Goal: Book appointment/travel/reservation

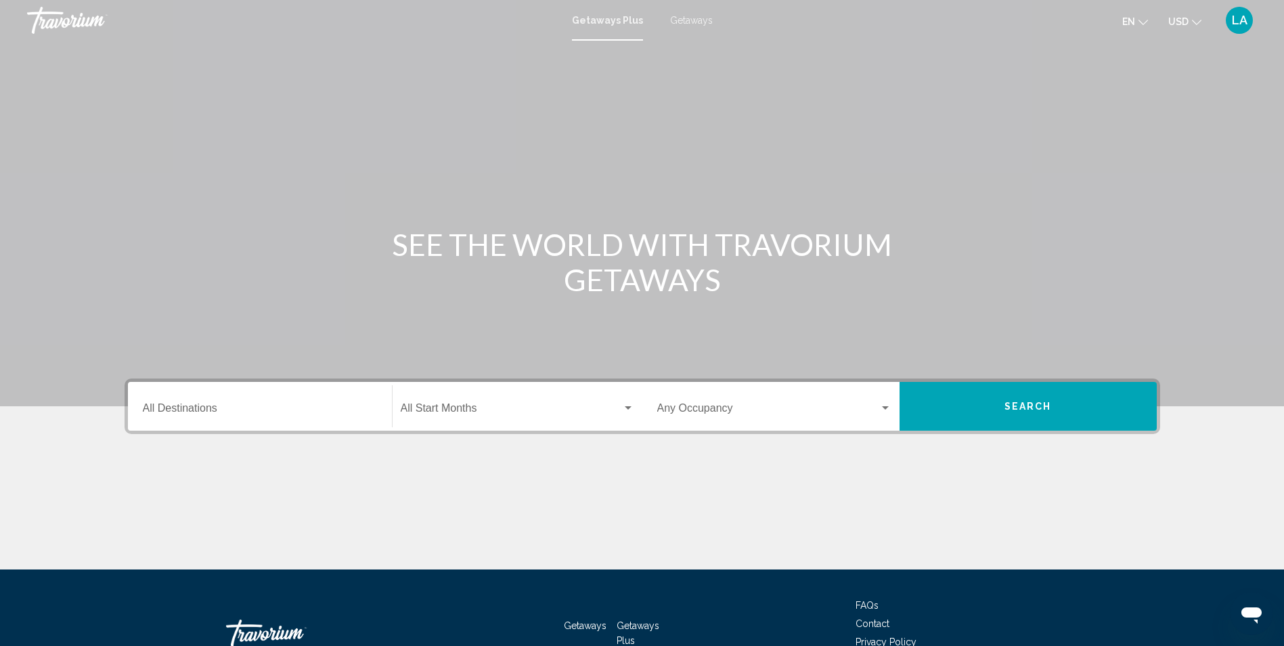
click at [688, 24] on span "Getaways" at bounding box center [691, 20] width 43 height 11
click at [193, 407] on input "Destination All Destinations" at bounding box center [260, 411] width 234 height 12
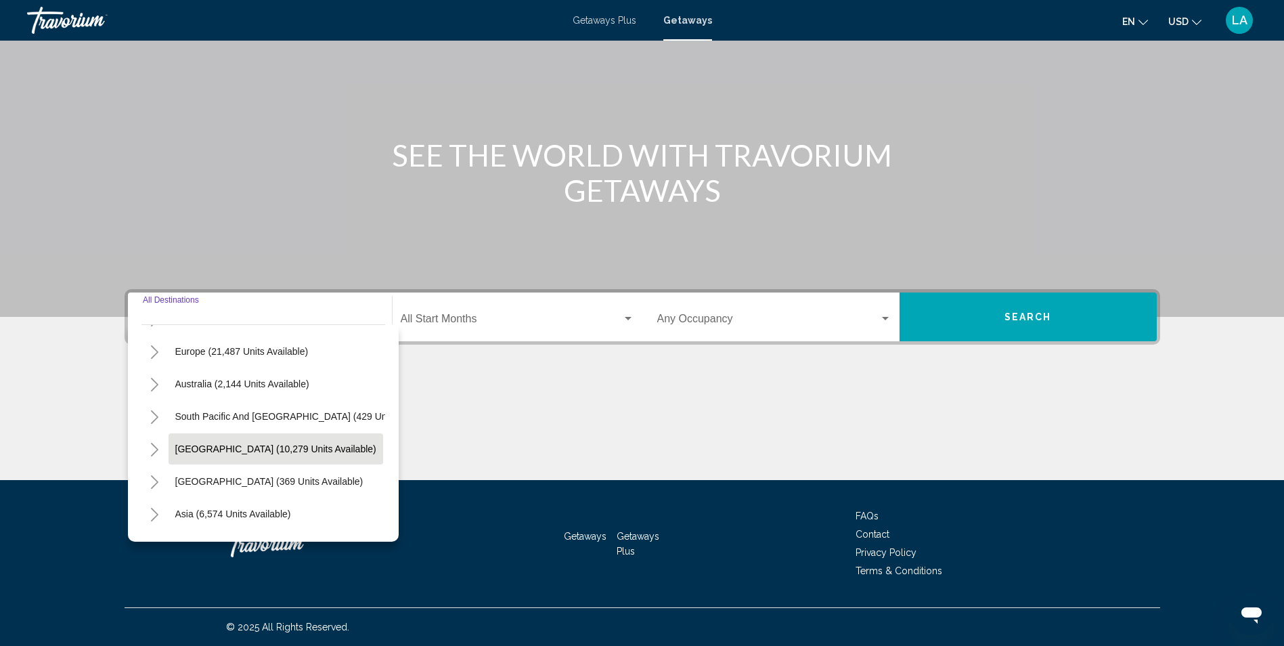
scroll to position [135, 0]
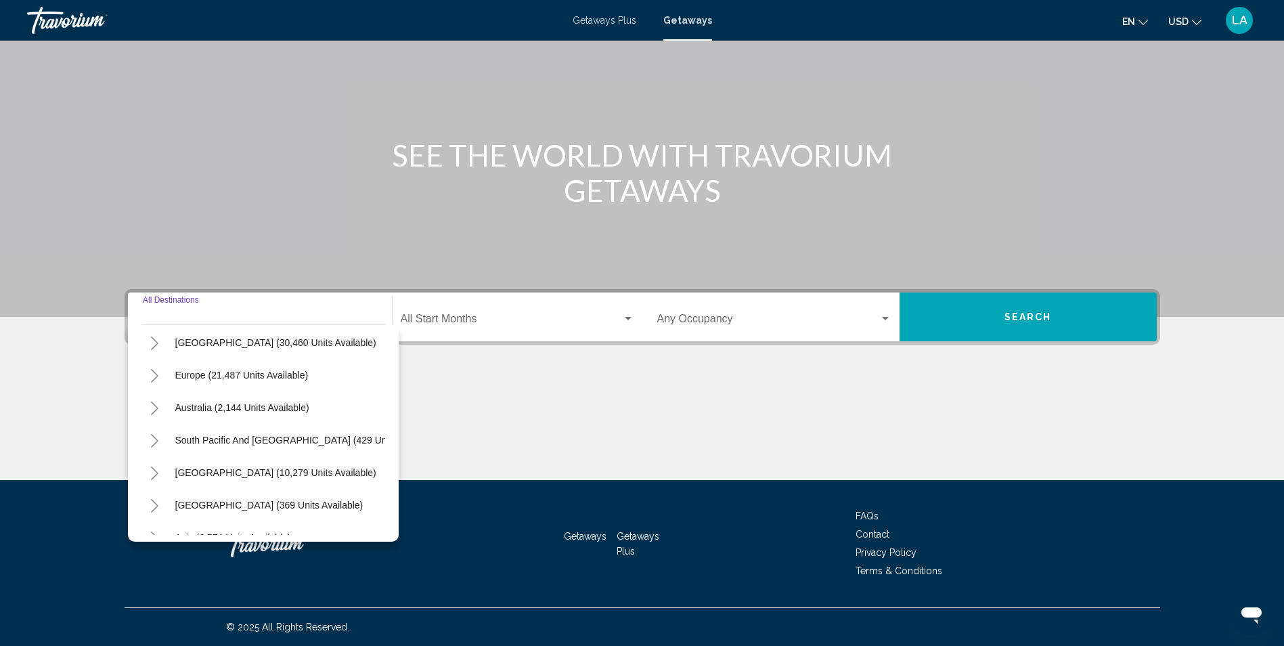
click at [156, 379] on icon "Toggle Europe (21,487 units available)" at bounding box center [155, 376] width 10 height 14
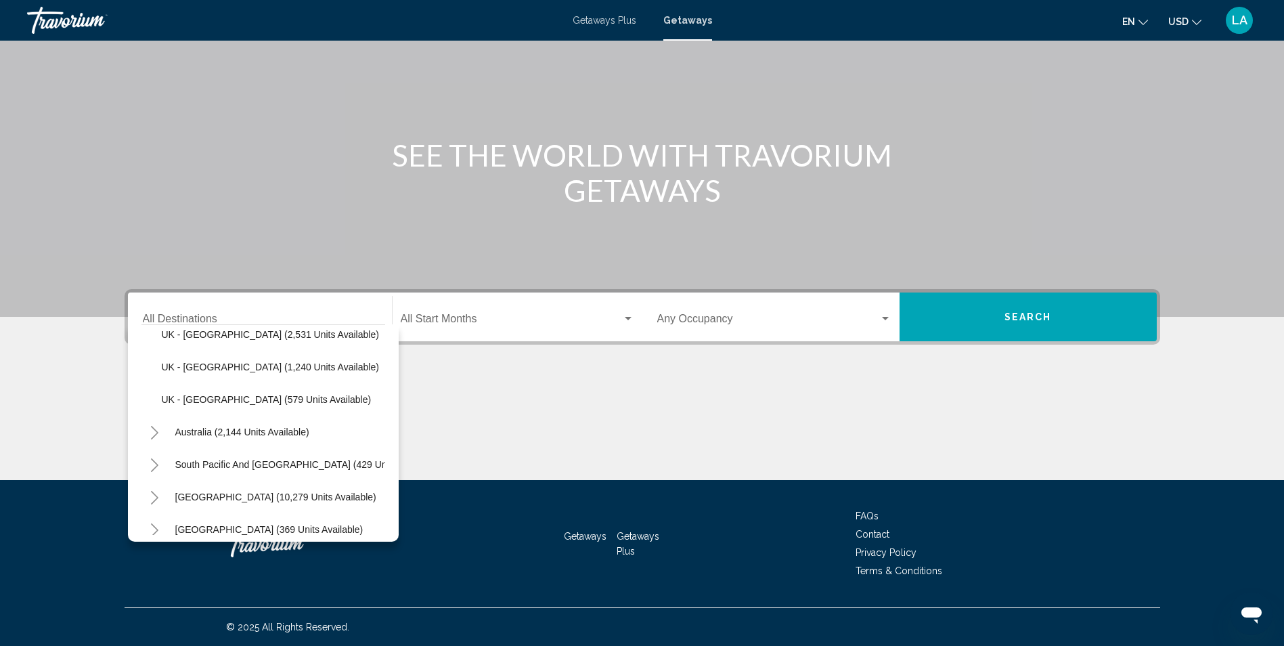
scroll to position [948, 0]
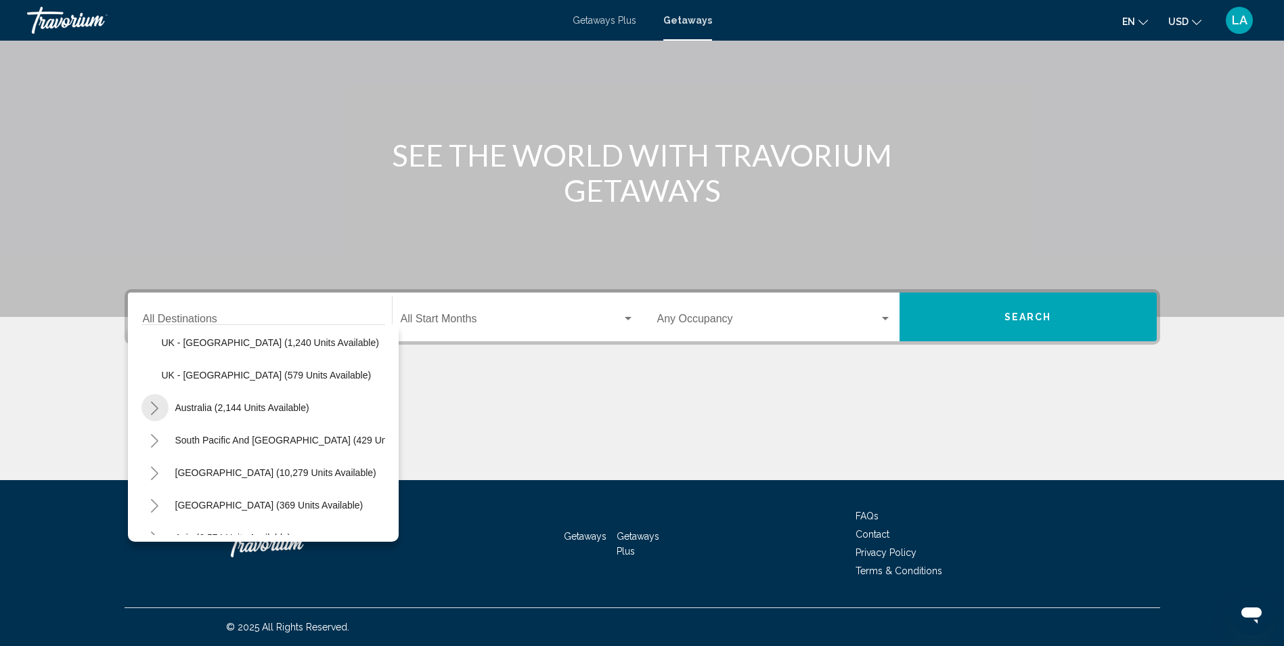
click at [157, 409] on icon "Toggle Australia (2,144 units available)" at bounding box center [154, 408] width 7 height 14
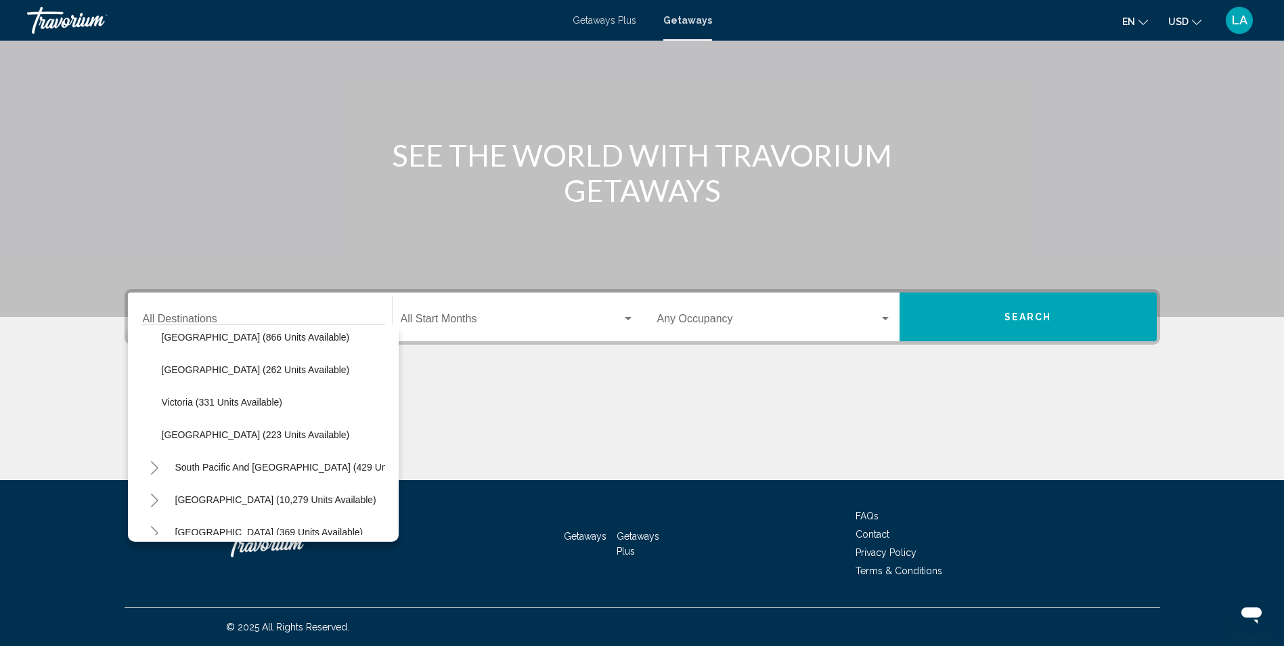
scroll to position [1151, 0]
click at [154, 500] on icon "Toggle Asia (6,574 units available)" at bounding box center [155, 498] width 10 height 14
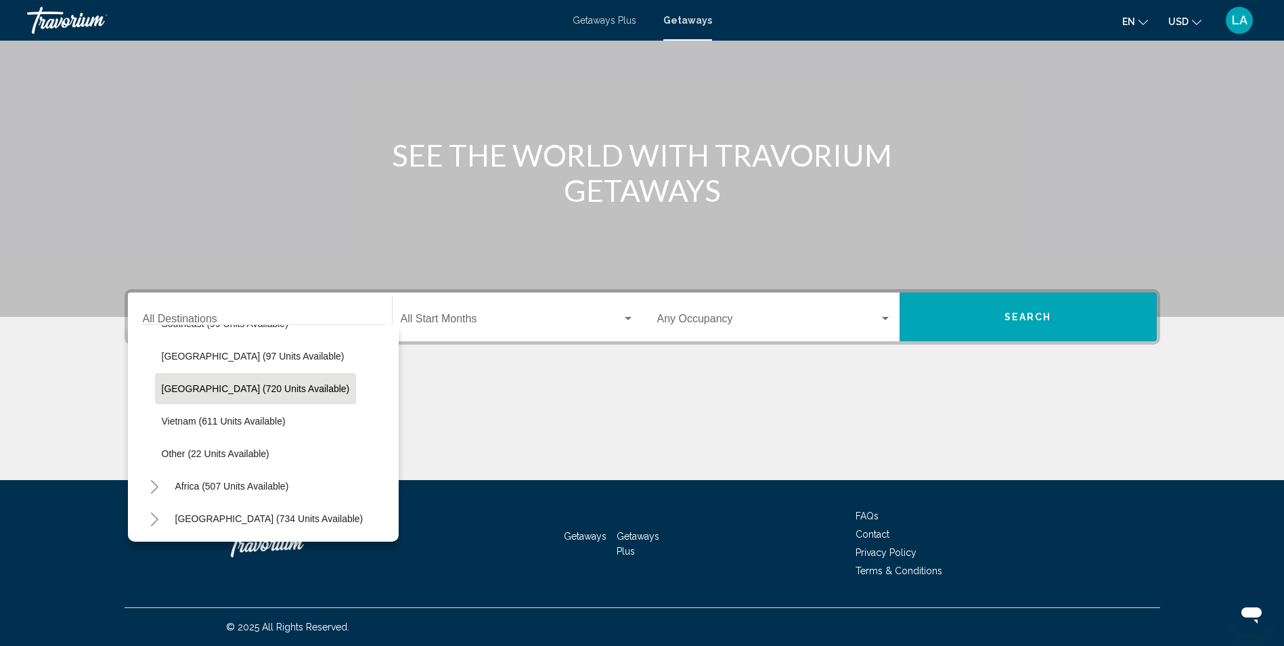
scroll to position [1659, 0]
click at [158, 512] on icon "Toggle Middle East (734 units available)" at bounding box center [155, 519] width 10 height 14
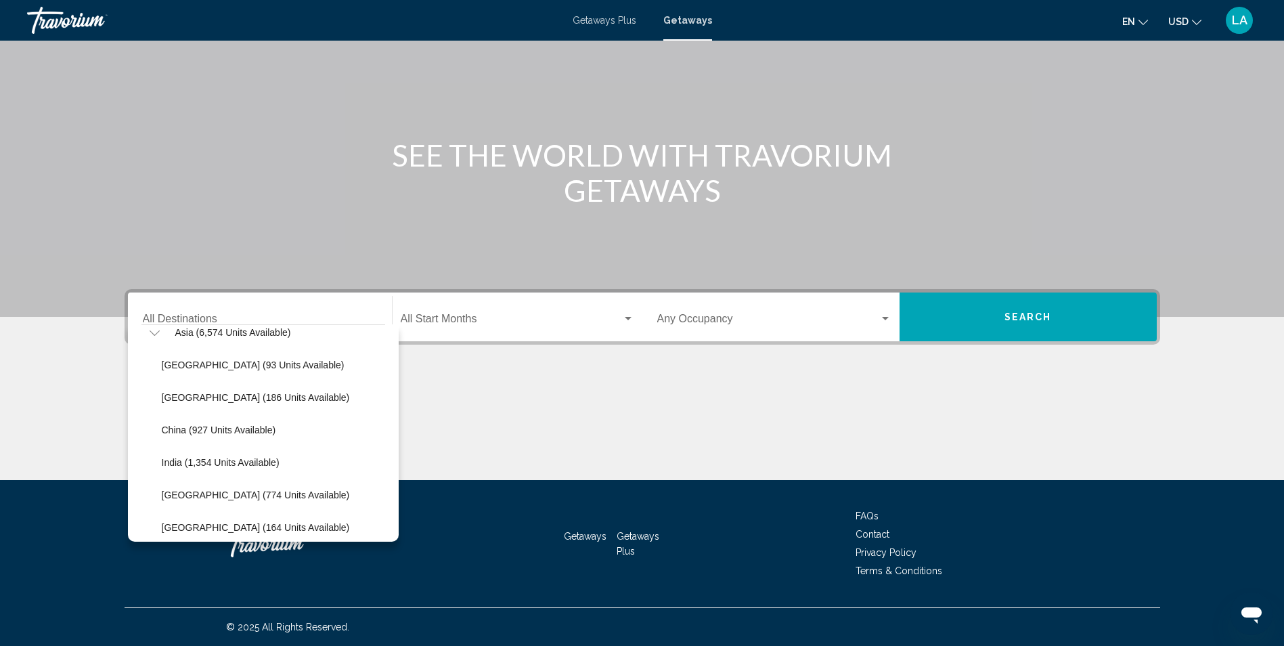
scroll to position [1248, 0]
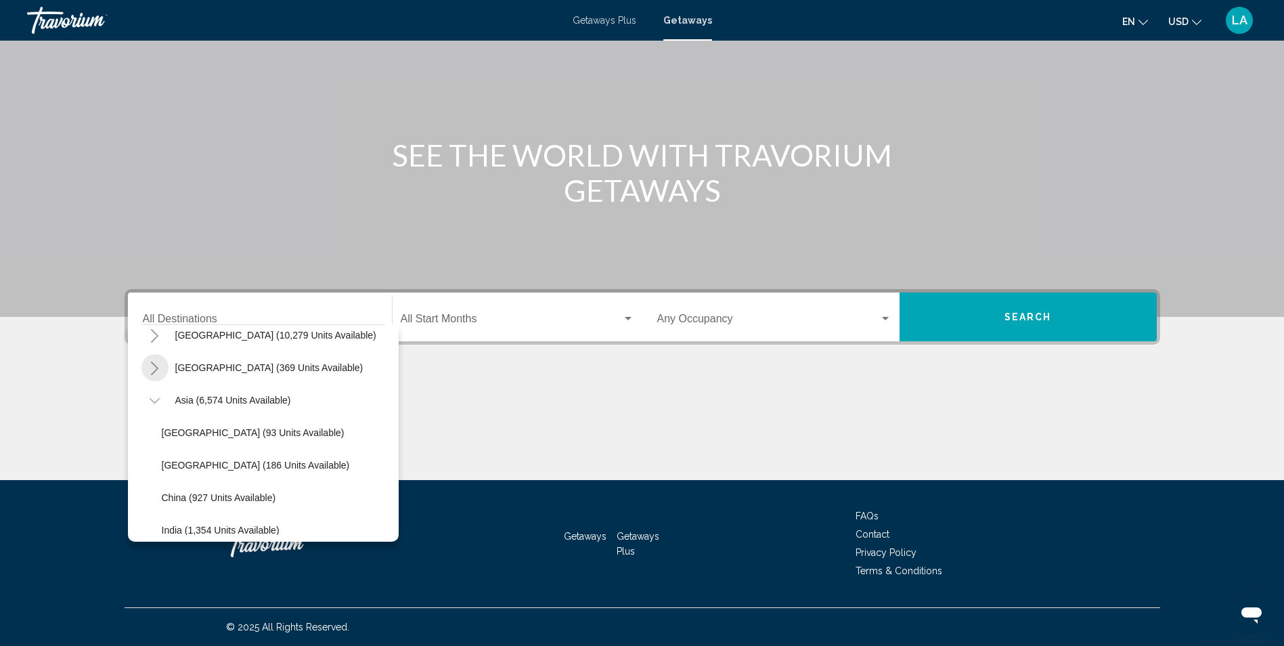
click at [155, 375] on icon "Toggle Central America (369 units available)" at bounding box center [155, 369] width 10 height 14
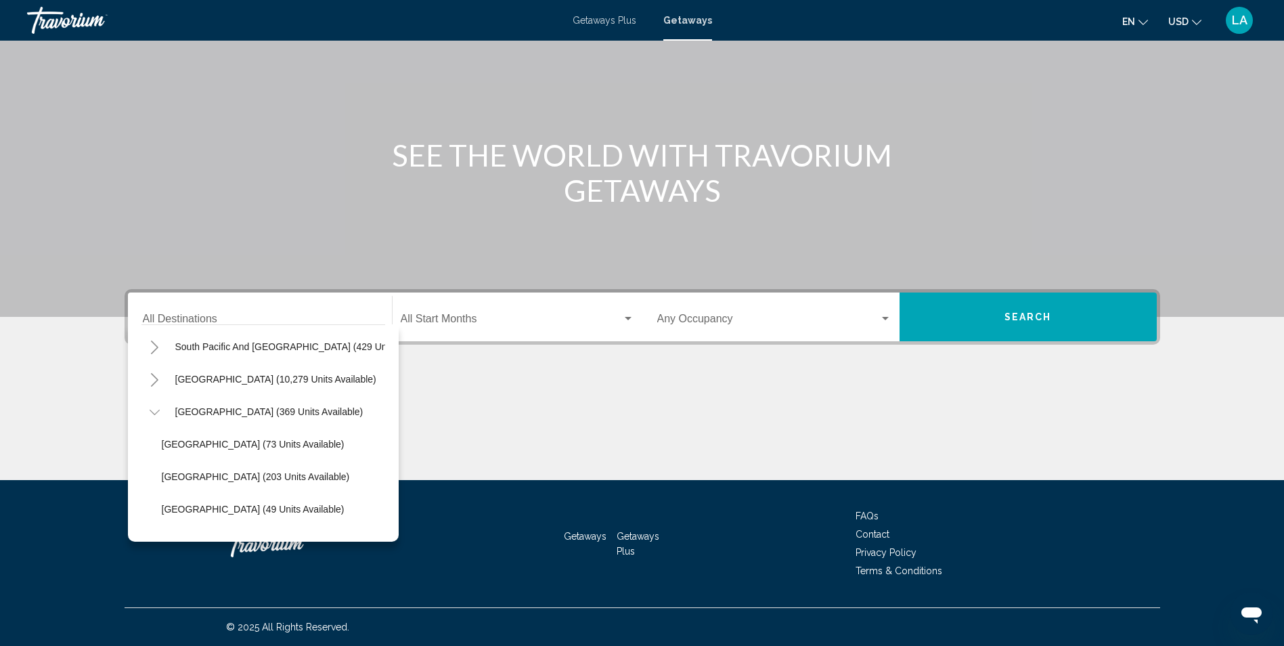
scroll to position [1180, 0]
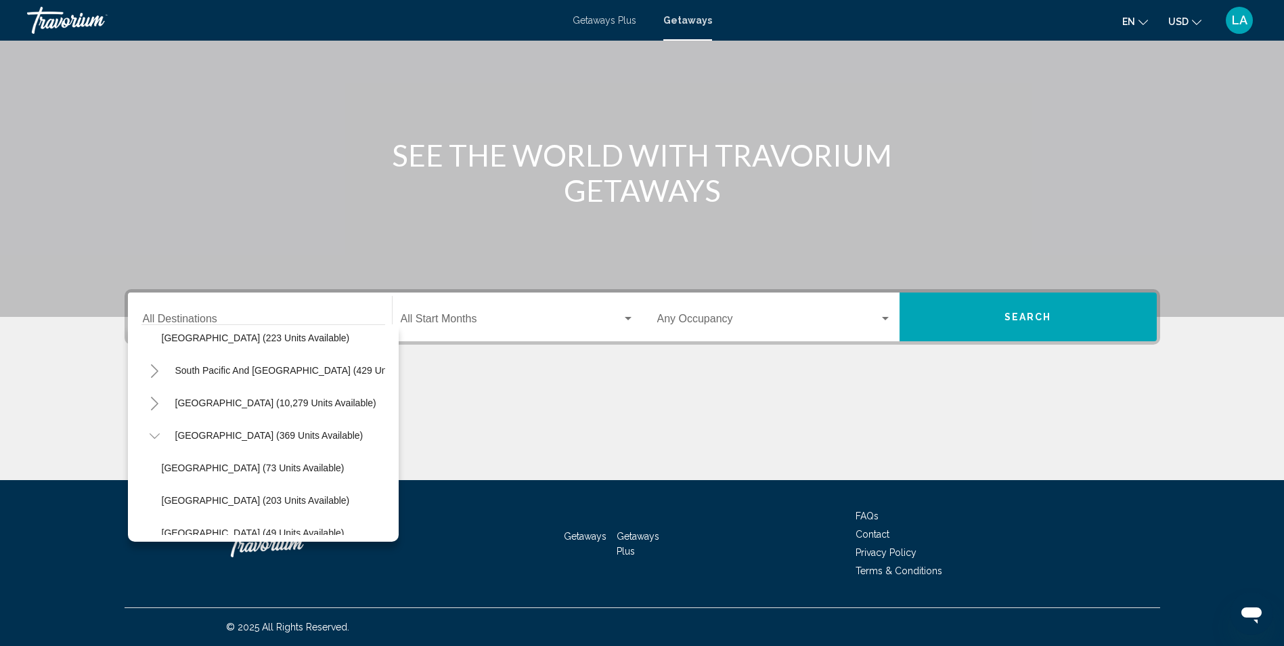
click at [155, 405] on icon "Toggle South America (10,279 units available)" at bounding box center [155, 404] width 10 height 14
click at [156, 372] on icon "Toggle South Pacific and Oceania (429 units available)" at bounding box center [155, 371] width 10 height 14
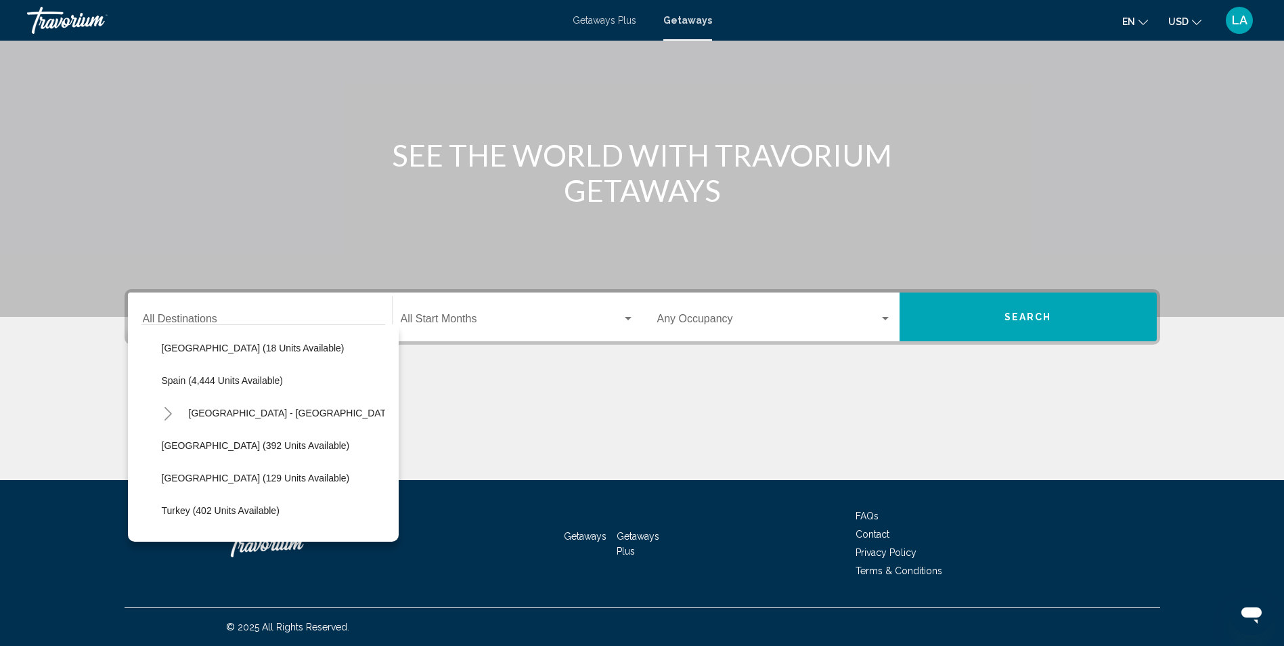
scroll to position [706, 0]
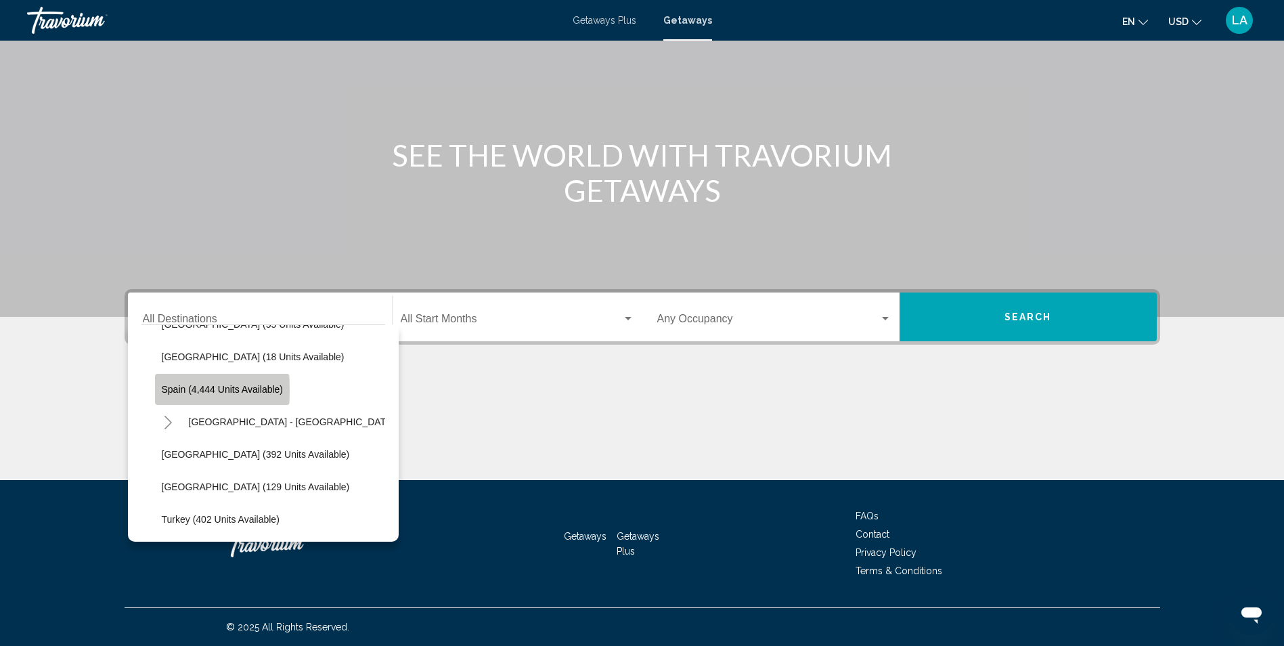
click at [174, 391] on span "Spain (4,444 units available)" at bounding box center [223, 389] width 122 height 11
type input "**********"
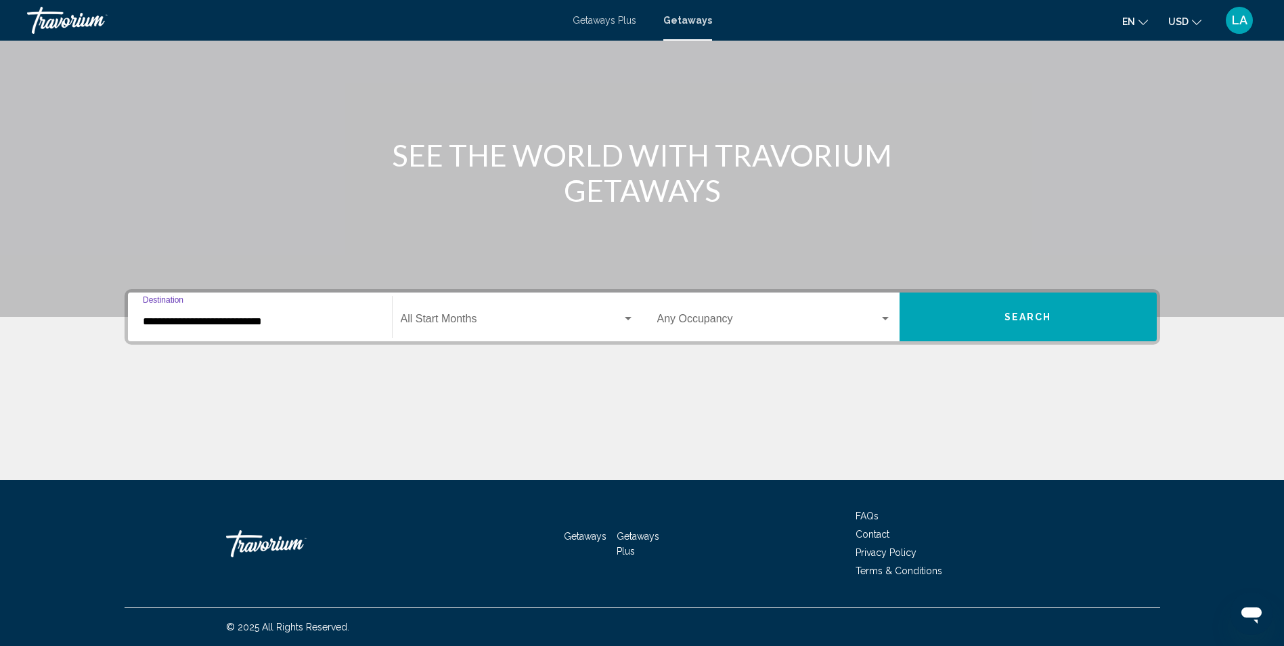
click at [678, 319] on span "Search widget" at bounding box center [768, 321] width 222 height 12
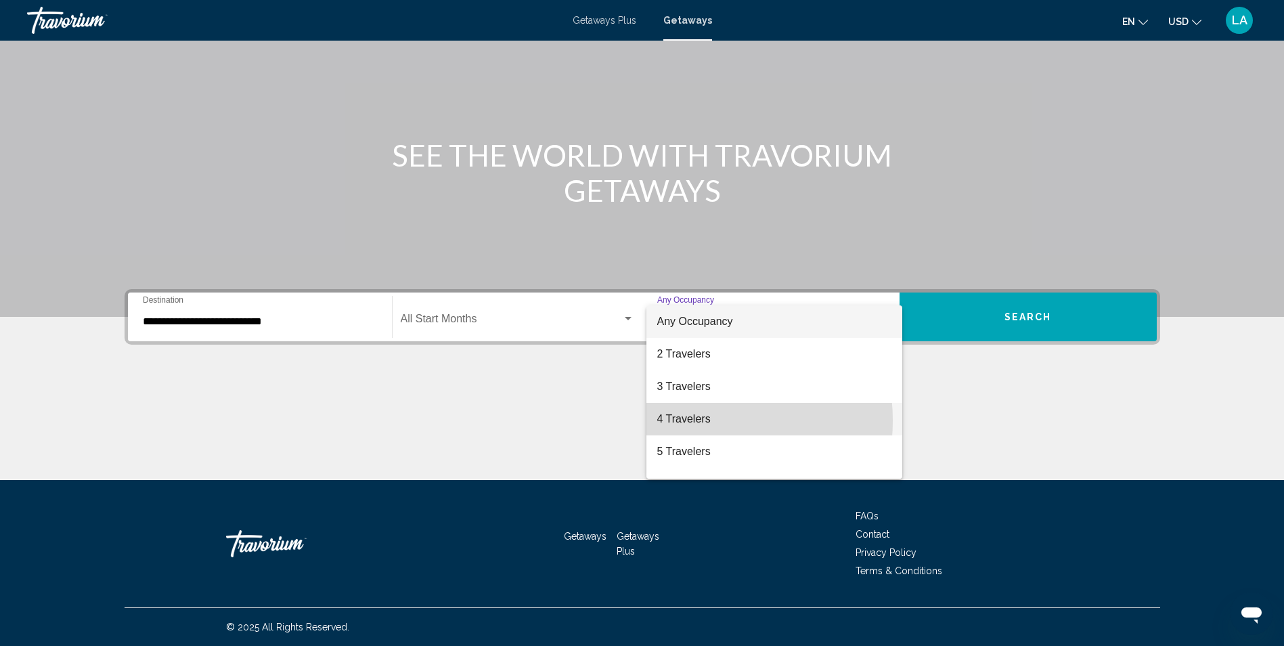
click at [694, 420] on span "4 Travelers" at bounding box center [774, 419] width 234 height 32
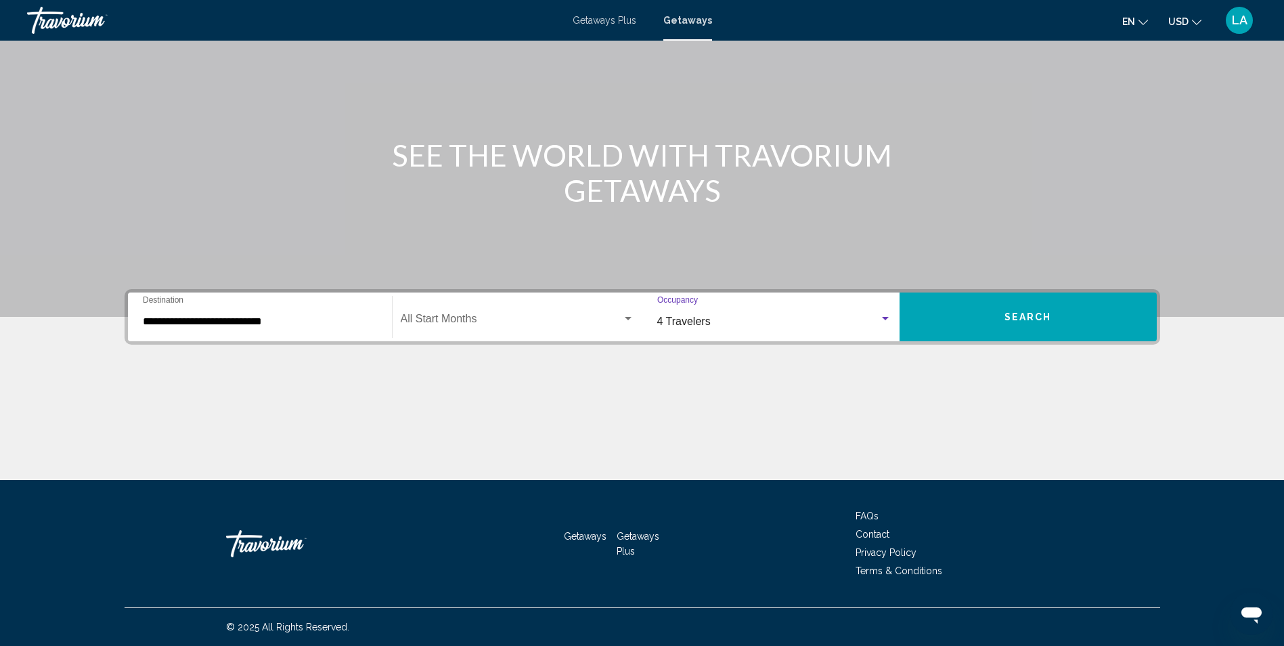
click at [941, 351] on div "**********" at bounding box center [642, 384] width 1090 height 191
click at [981, 320] on button "Search" at bounding box center [1028, 316] width 257 height 49
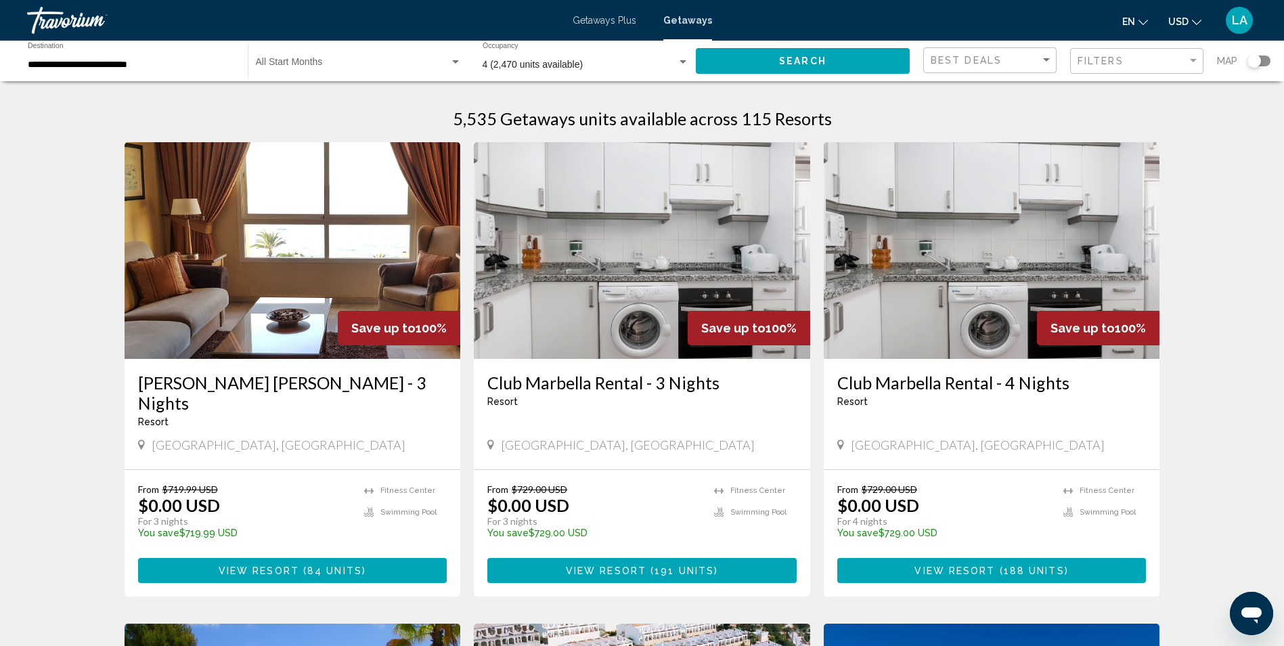
click at [1266, 63] on div "Search widget" at bounding box center [1259, 61] width 23 height 11
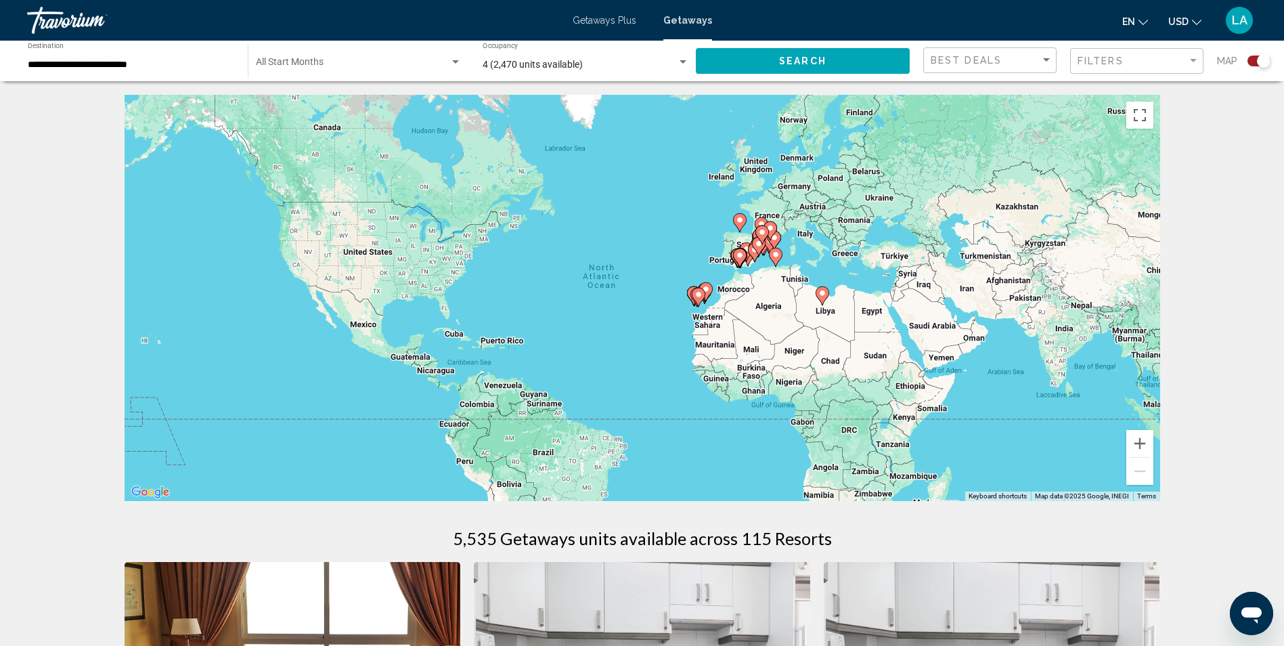
click at [762, 236] on icon "Main content" at bounding box center [762, 235] width 12 height 18
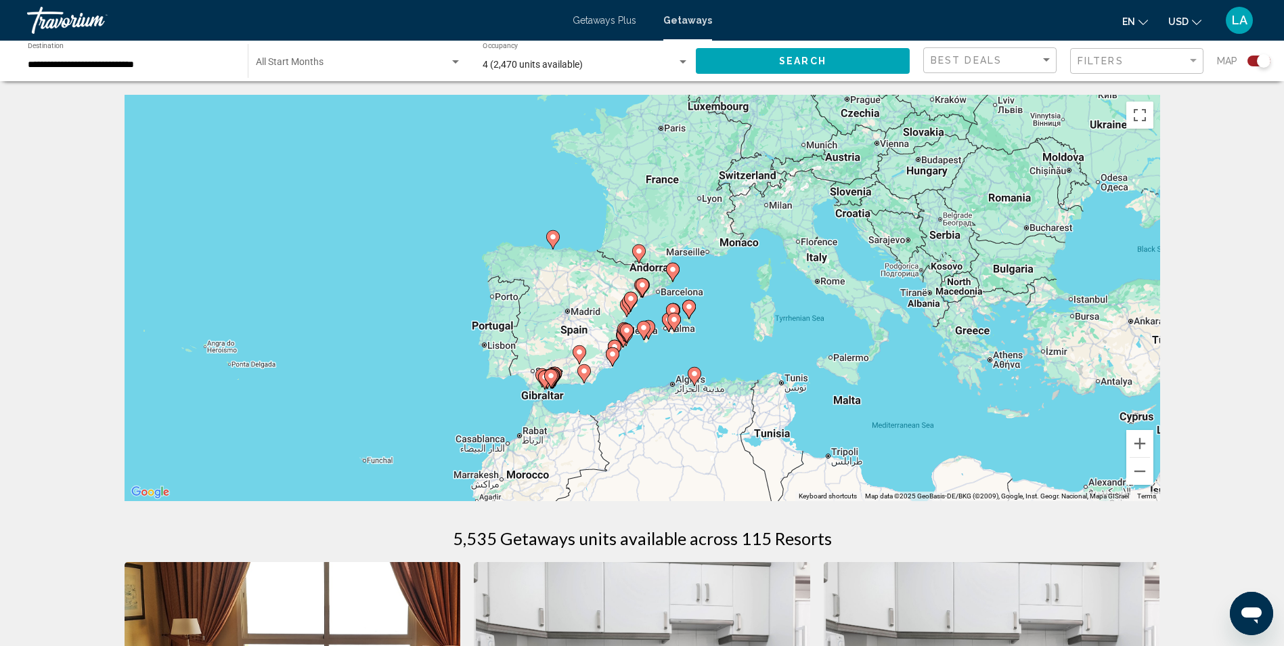
click at [673, 272] on image "Main content" at bounding box center [673, 269] width 8 height 8
type input "**********"
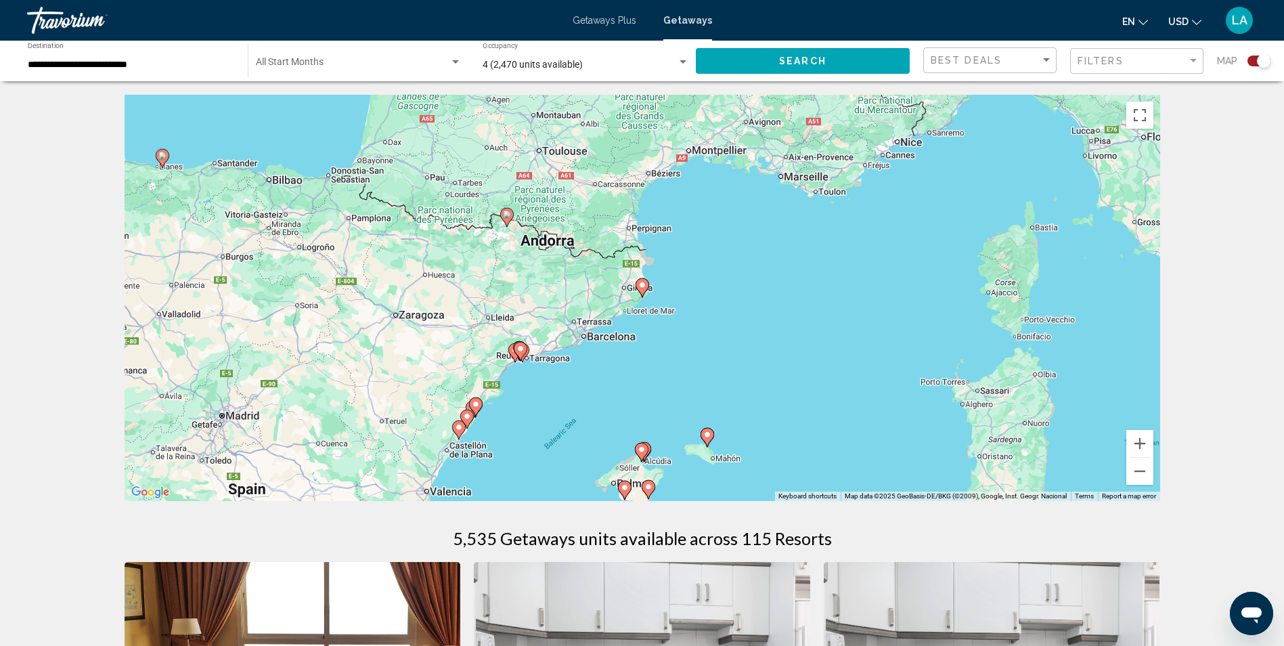
click at [642, 290] on icon "Main content" at bounding box center [642, 288] width 12 height 18
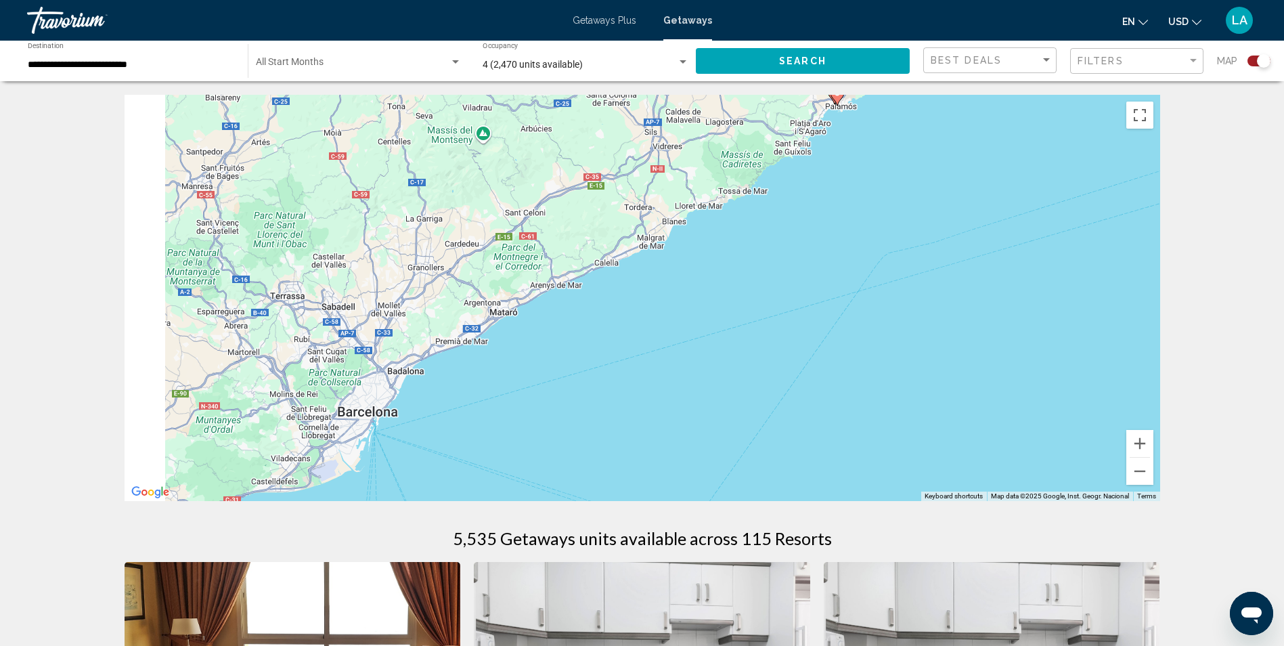
drag, startPoint x: 613, startPoint y: 404, endPoint x: 851, endPoint y: 190, distance: 319.7
click at [841, 194] on div "To activate drag with keyboard, press Alt + Enter. Once in keyboard drag state,…" at bounding box center [643, 298] width 1036 height 406
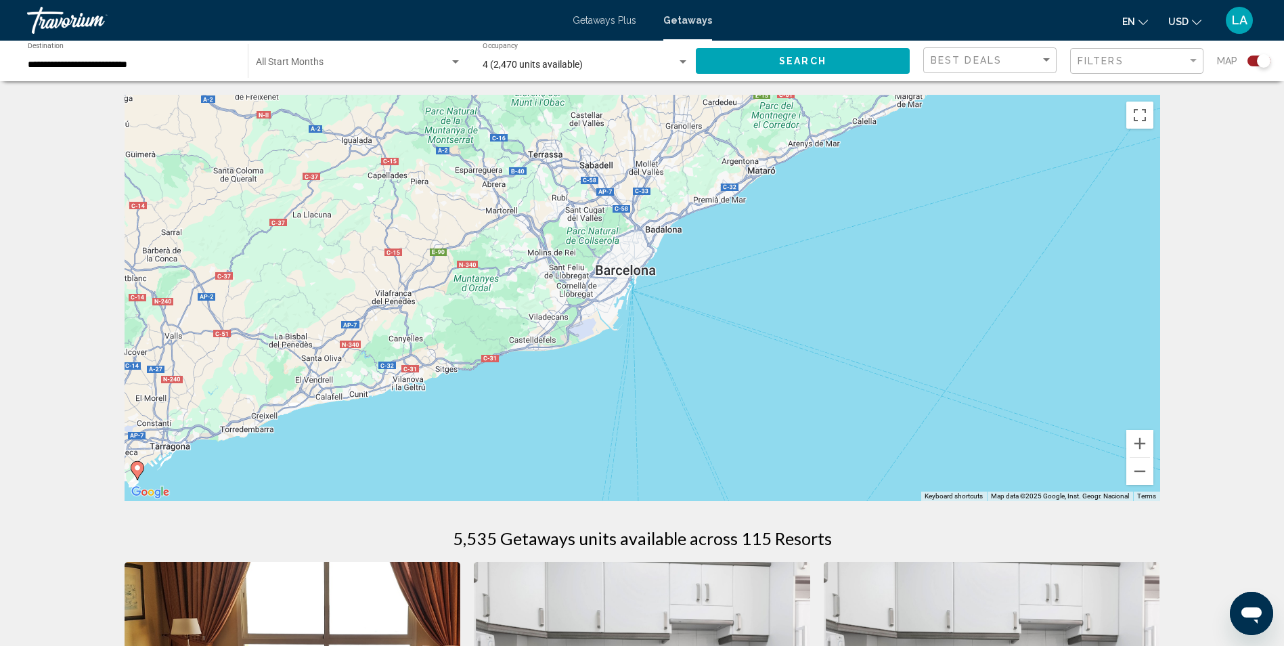
drag, startPoint x: 562, startPoint y: 380, endPoint x: 695, endPoint y: 293, distance: 158.8
click at [695, 293] on div "To activate drag with keyboard, press Alt + Enter. Once in keyboard drag state,…" at bounding box center [643, 298] width 1036 height 406
click at [1141, 470] on button "Zoom out" at bounding box center [1139, 471] width 27 height 27
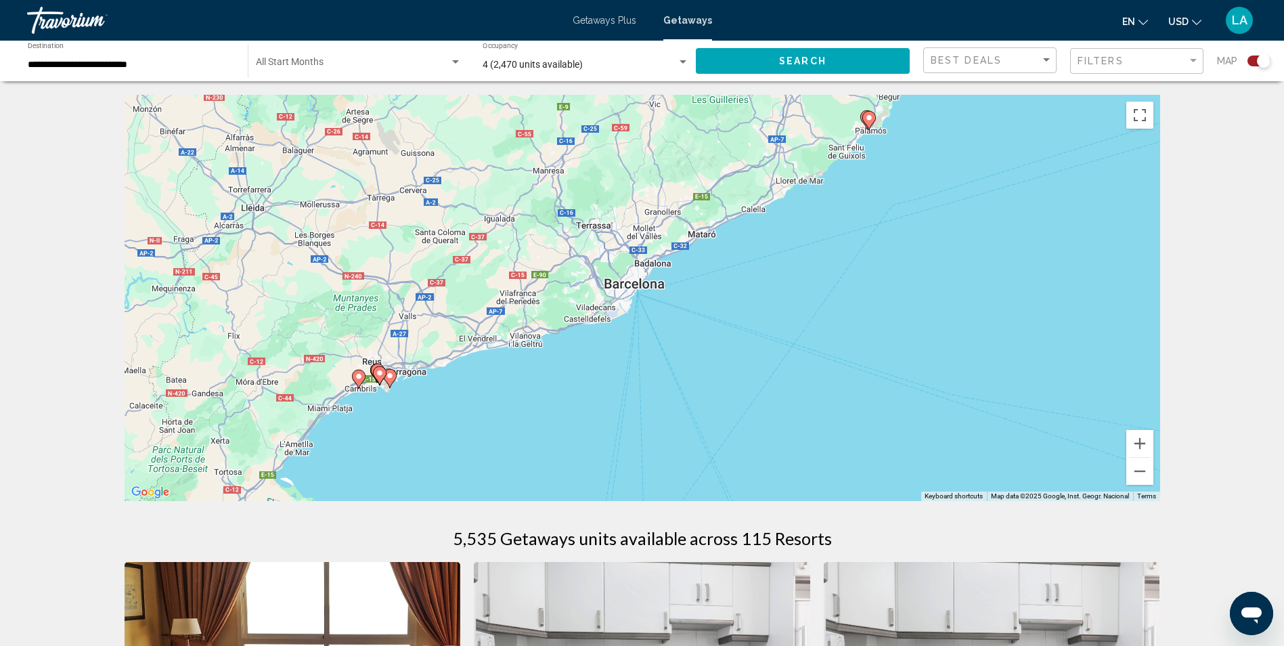
click at [380, 416] on div "To activate drag with keyboard, press Alt + Enter. Once in keyboard drag state,…" at bounding box center [643, 298] width 1036 height 406
click at [1139, 444] on button "Zoom in" at bounding box center [1139, 443] width 27 height 27
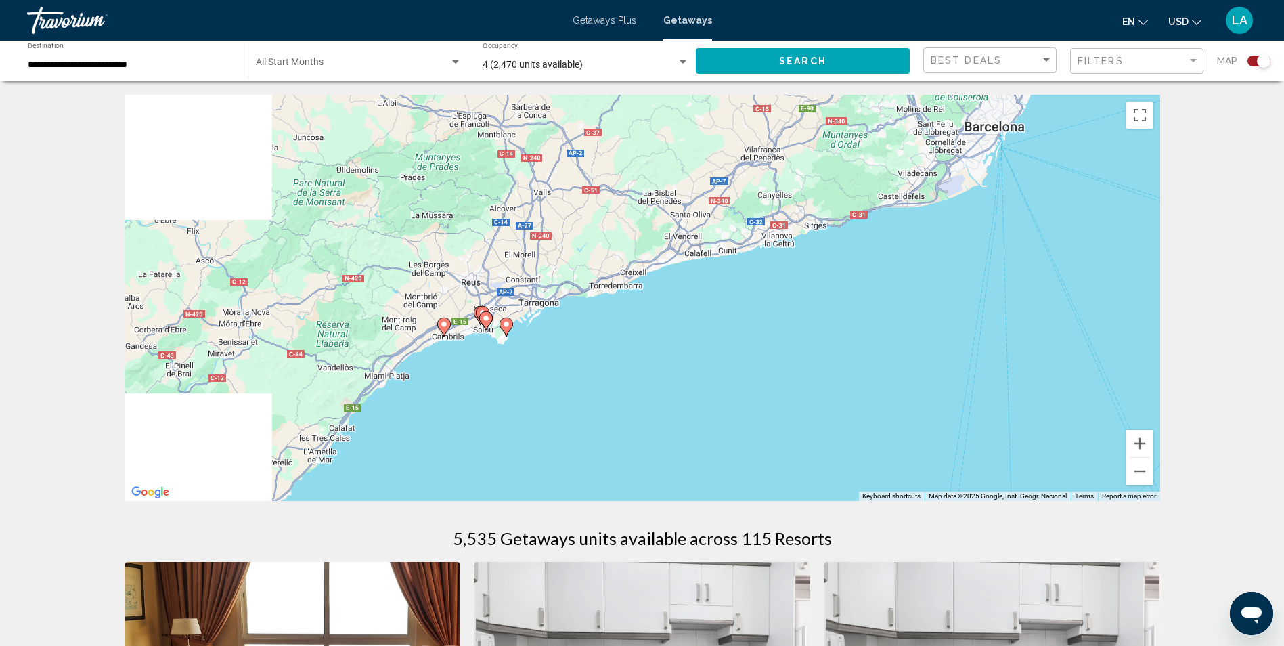
drag, startPoint x: 478, startPoint y: 429, endPoint x: 853, endPoint y: 282, distance: 402.5
click at [853, 282] on div "To activate drag with keyboard, press Alt + Enter. Once in keyboard drag state,…" at bounding box center [643, 298] width 1036 height 406
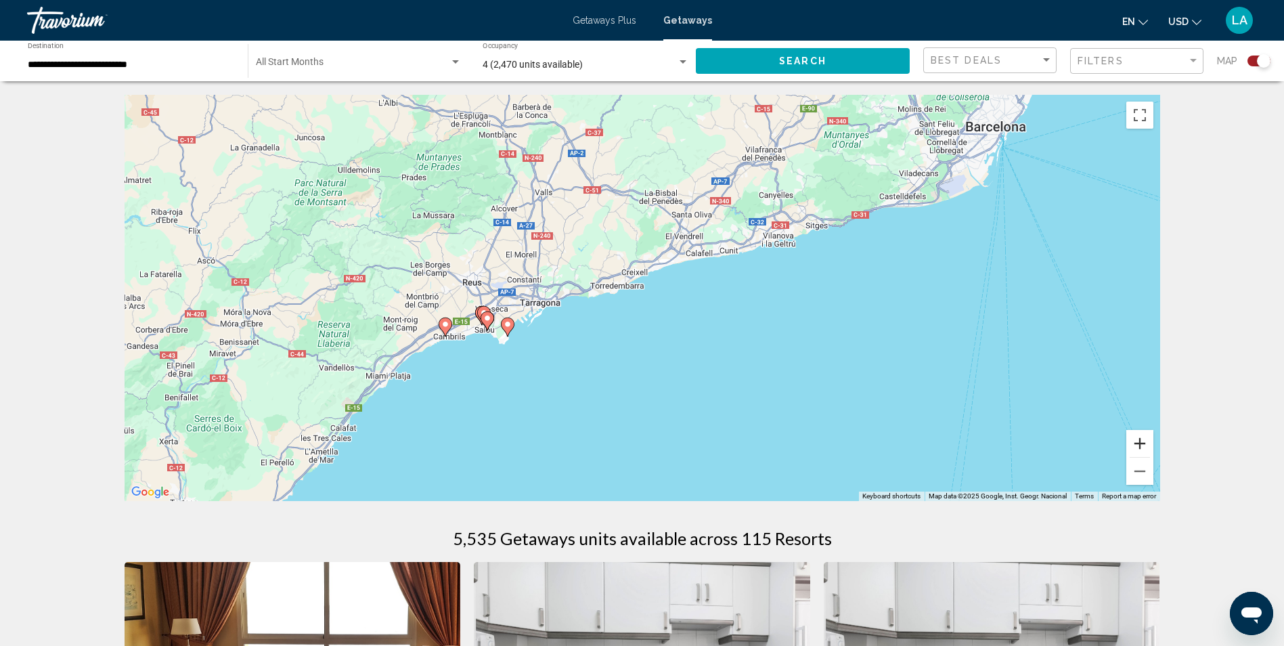
click at [1143, 443] on button "Zoom in" at bounding box center [1139, 443] width 27 height 27
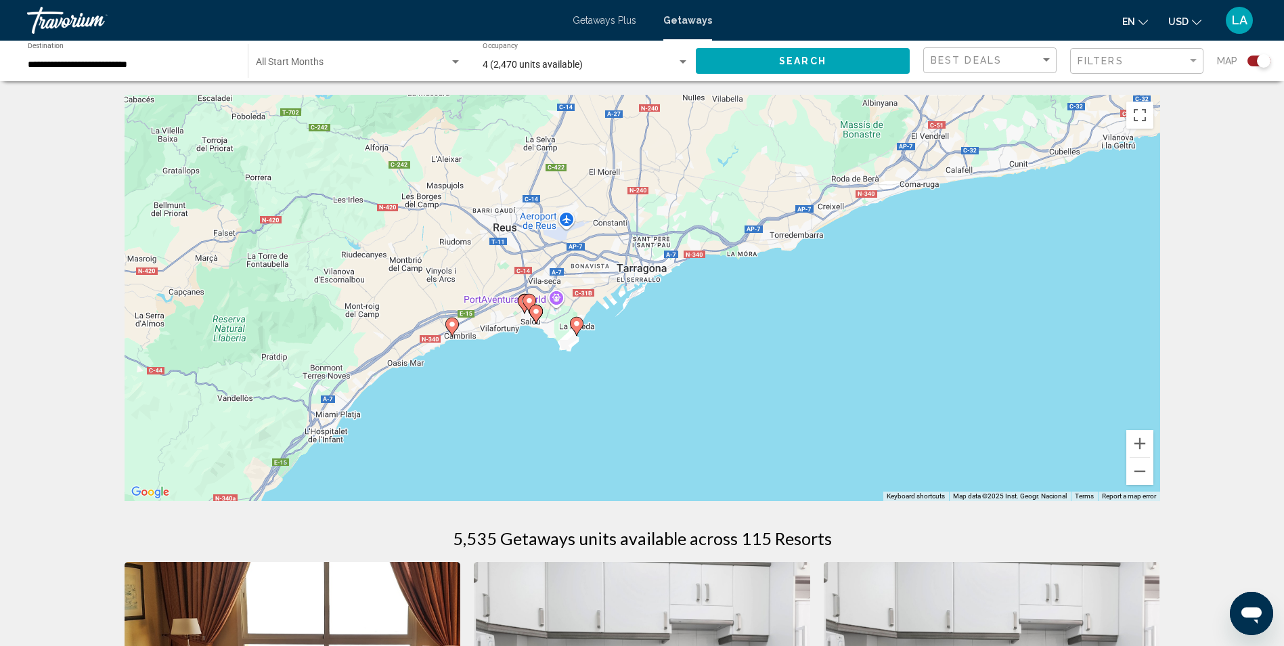
drag, startPoint x: 444, startPoint y: 414, endPoint x: 653, endPoint y: 375, distance: 212.0
click at [653, 375] on div "To activate drag with keyboard, press Alt + Enter. Once in keyboard drag state,…" at bounding box center [643, 298] width 1036 height 406
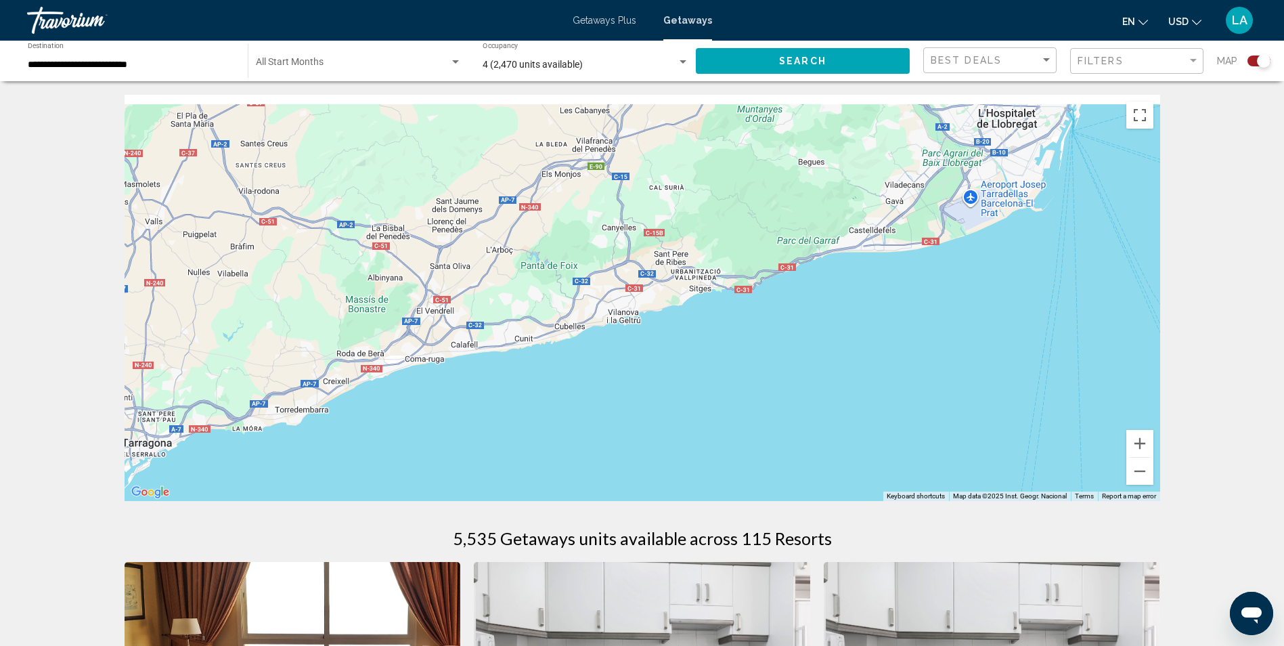
drag, startPoint x: 883, startPoint y: 250, endPoint x: 398, endPoint y: 410, distance: 511.0
click at [399, 410] on div "To activate drag with keyboard, press Alt + Enter. Once in keyboard drag state,…" at bounding box center [643, 298] width 1036 height 406
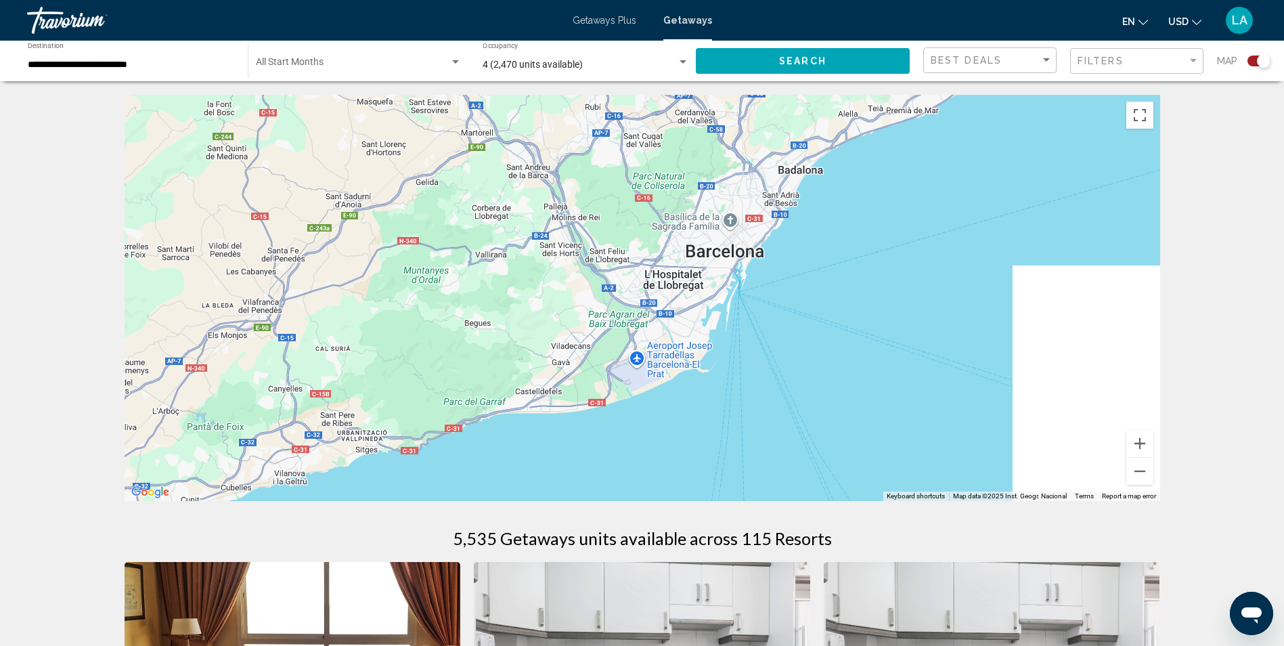
drag, startPoint x: 849, startPoint y: 351, endPoint x: 620, endPoint y: 460, distance: 253.4
click at [620, 460] on div "To activate drag with keyboard, press Alt + Enter. Once in keyboard drag state,…" at bounding box center [643, 298] width 1036 height 406
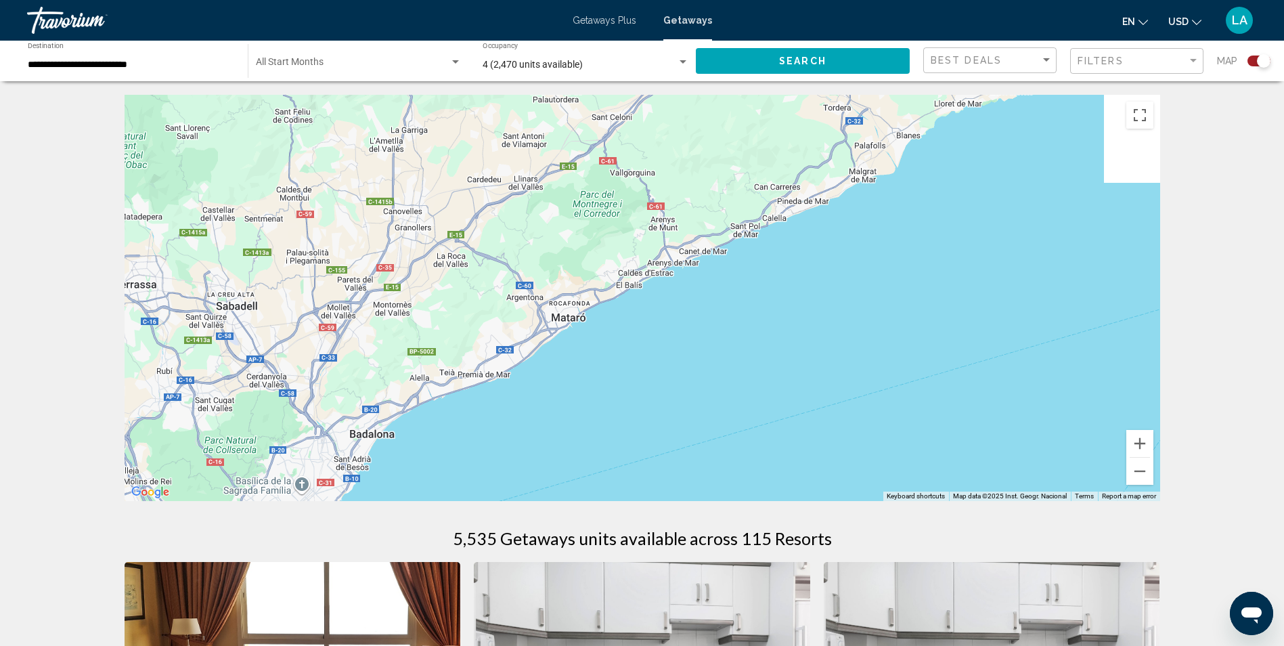
drag, startPoint x: 900, startPoint y: 188, endPoint x: 503, endPoint y: 420, distance: 459.9
click at [506, 420] on div "Main content" at bounding box center [643, 298] width 1036 height 406
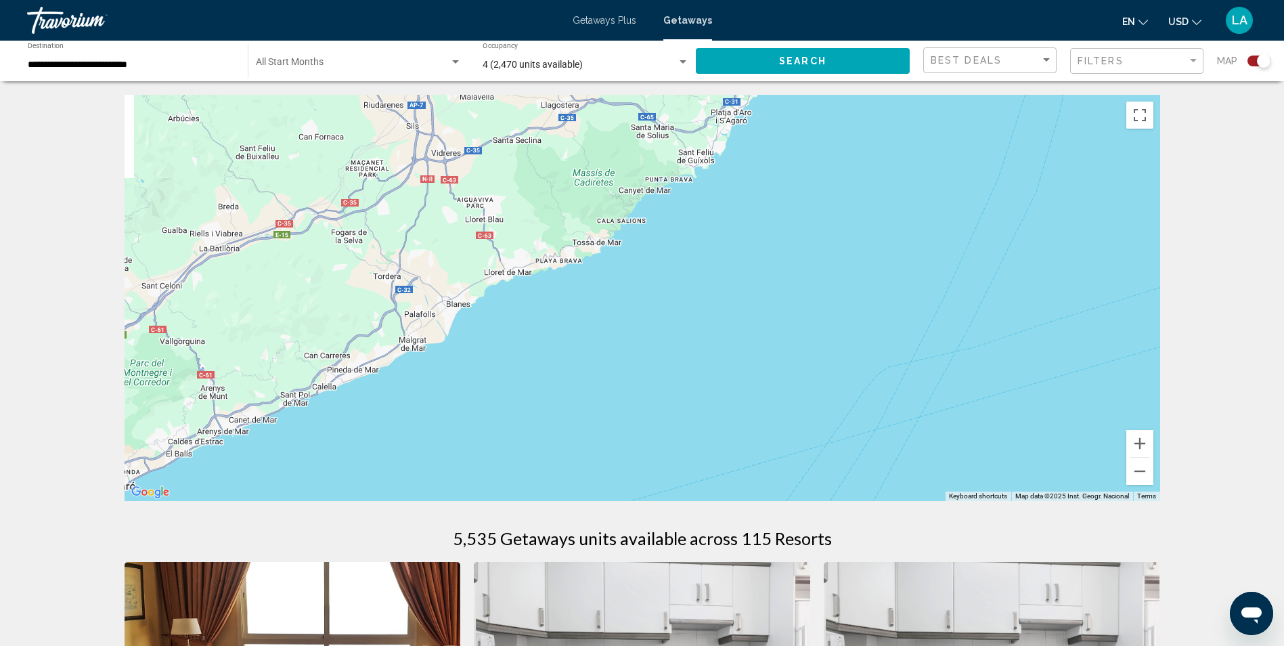
drag, startPoint x: 936, startPoint y: 202, endPoint x: 484, endPoint y: 412, distance: 498.5
click at [484, 412] on div "Main content" at bounding box center [643, 298] width 1036 height 406
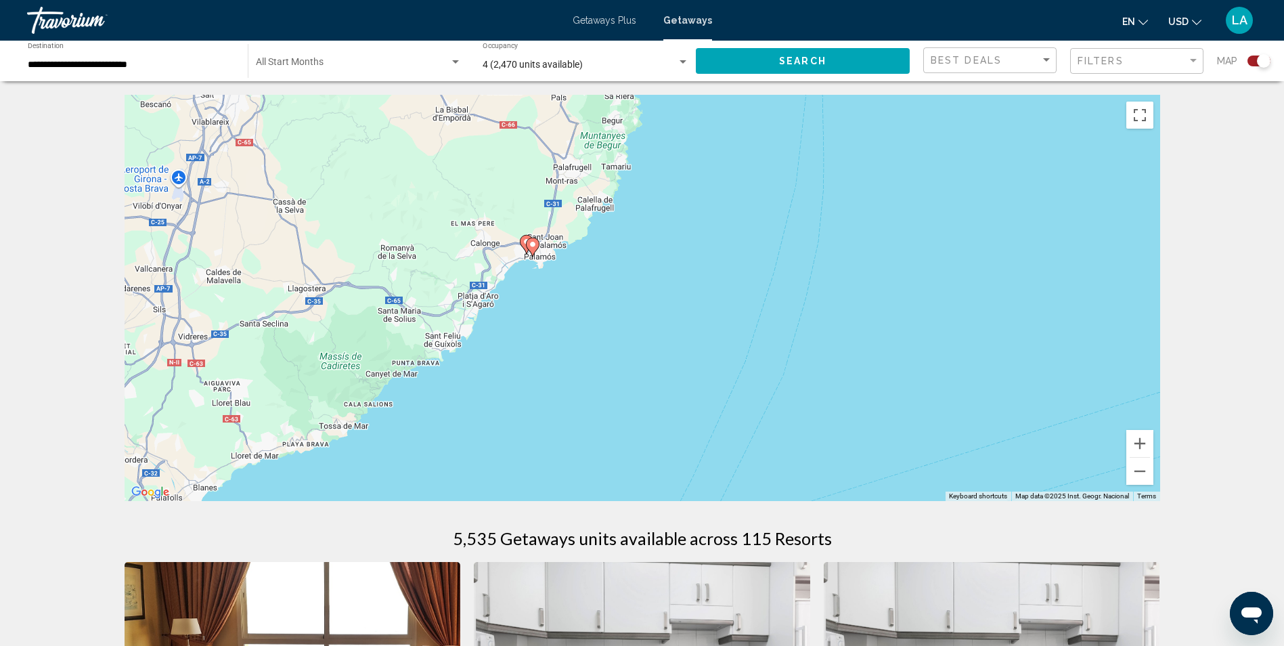
drag, startPoint x: 852, startPoint y: 162, endPoint x: 751, endPoint y: 283, distance: 156.7
click at [751, 283] on div "To activate drag with keyboard, press Alt + Enter. Once in keyboard drag state,…" at bounding box center [643, 298] width 1036 height 406
click at [1140, 474] on button "Zoom out" at bounding box center [1139, 471] width 27 height 27
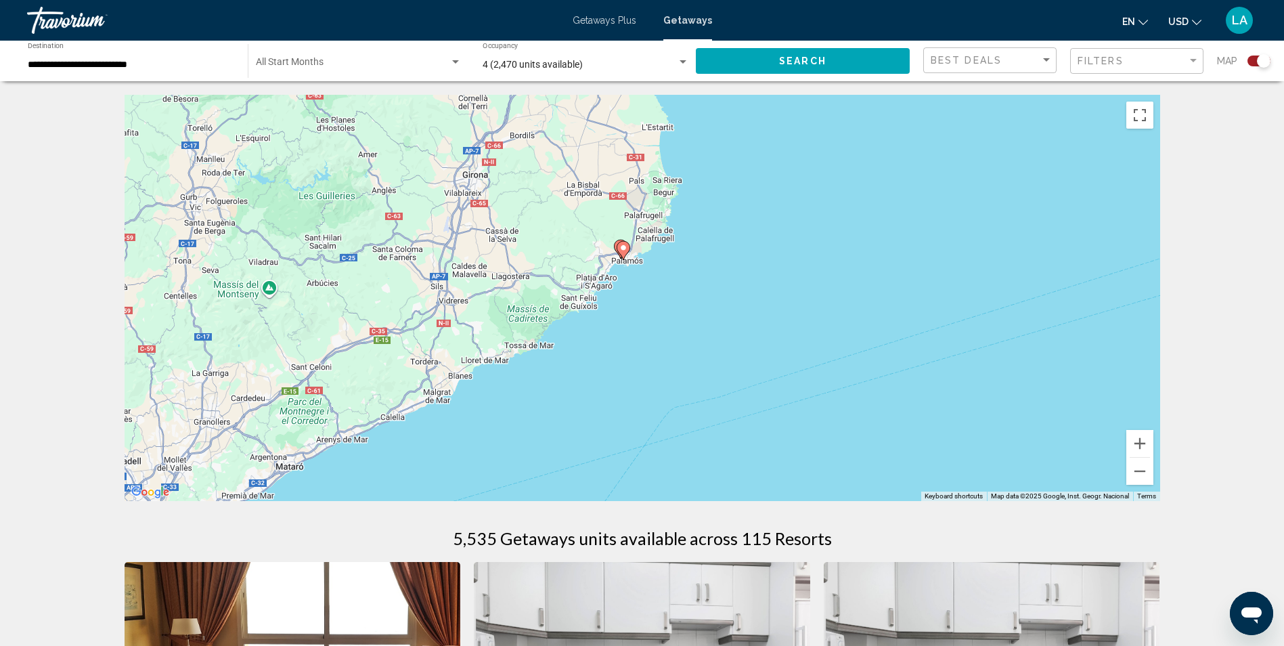
drag, startPoint x: 745, startPoint y: 414, endPoint x: 833, endPoint y: 385, distance: 93.3
click at [827, 387] on div "To activate drag with keyboard, press Alt + Enter. Once in keyboard drag state,…" at bounding box center [643, 298] width 1036 height 406
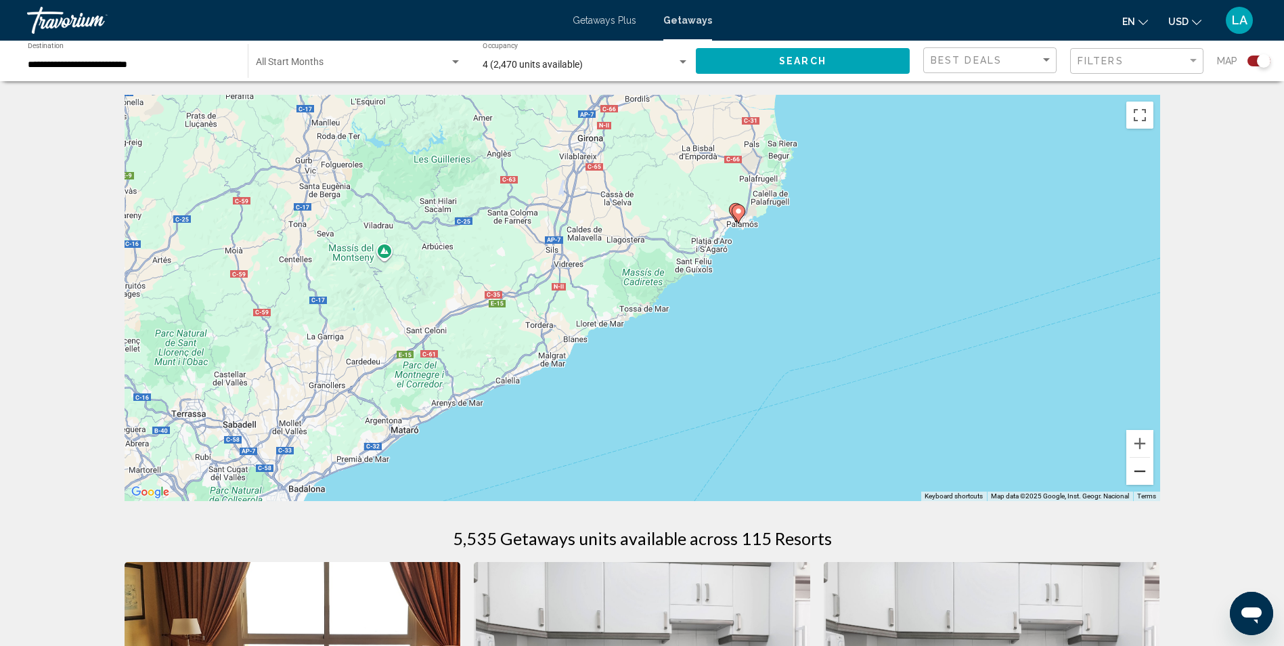
click at [1138, 470] on button "Zoom out" at bounding box center [1139, 471] width 27 height 27
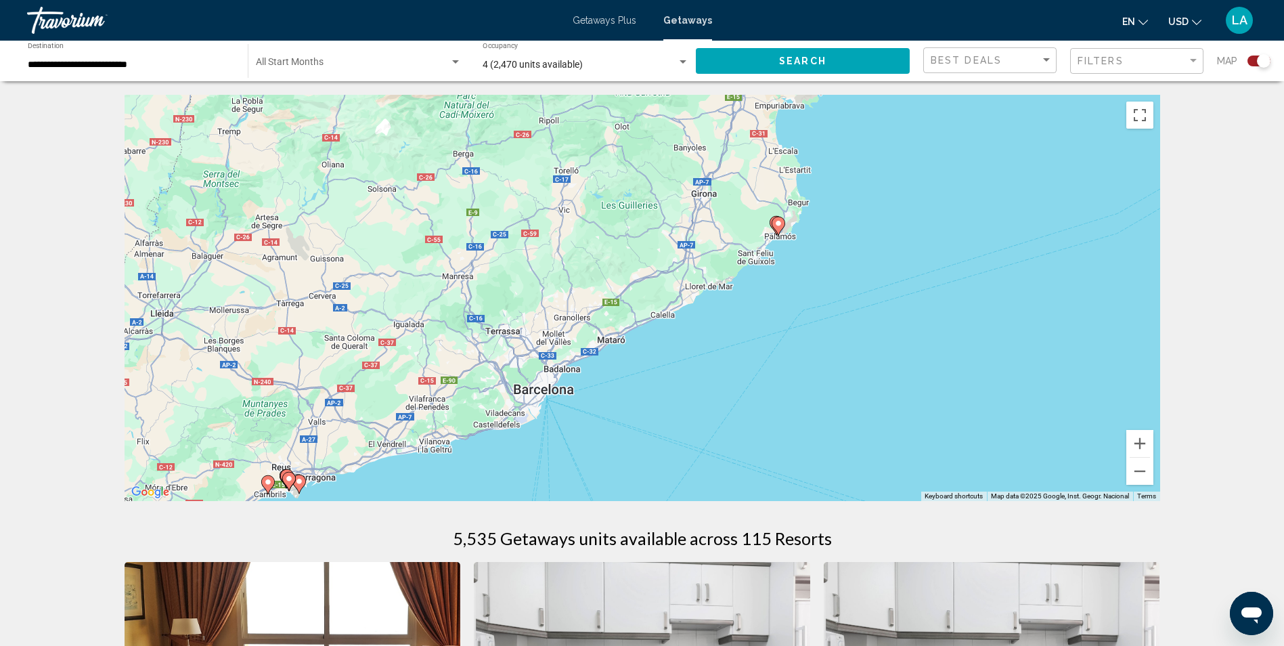
drag, startPoint x: 705, startPoint y: 412, endPoint x: 829, endPoint y: 388, distance: 125.6
click at [825, 390] on div "To activate drag with keyboard, press Alt + Enter. Once in keyboard drag state,…" at bounding box center [643, 298] width 1036 height 406
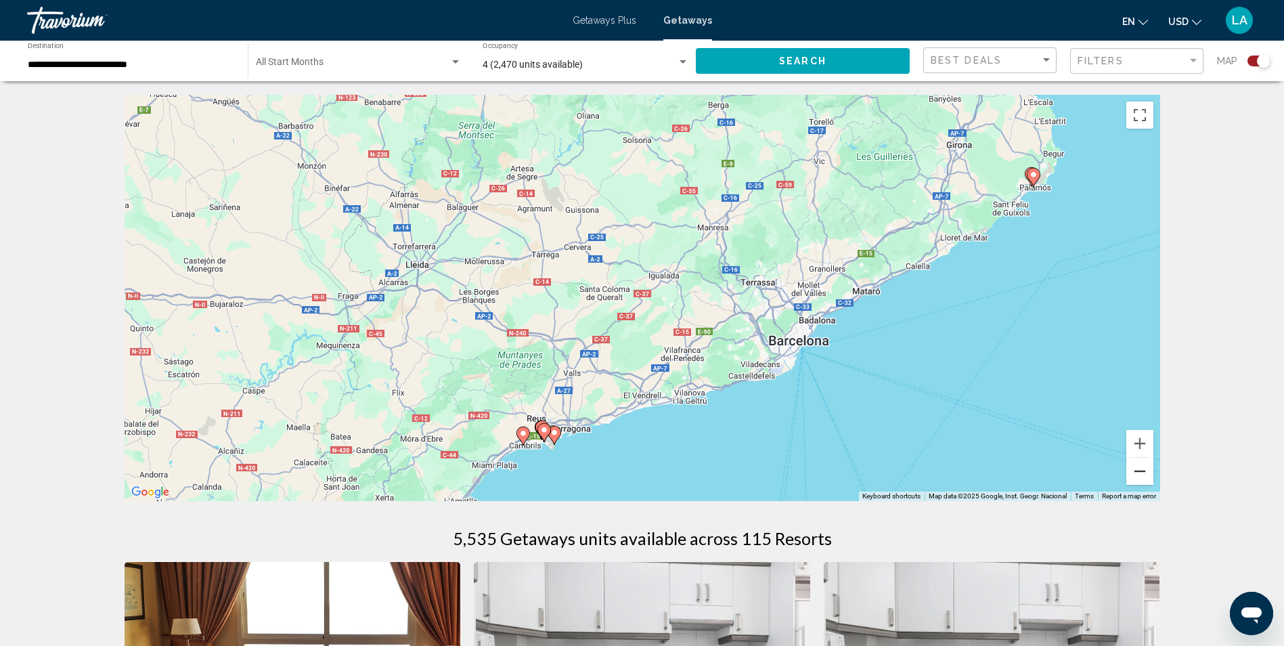
click at [1139, 469] on button "Zoom out" at bounding box center [1139, 471] width 27 height 27
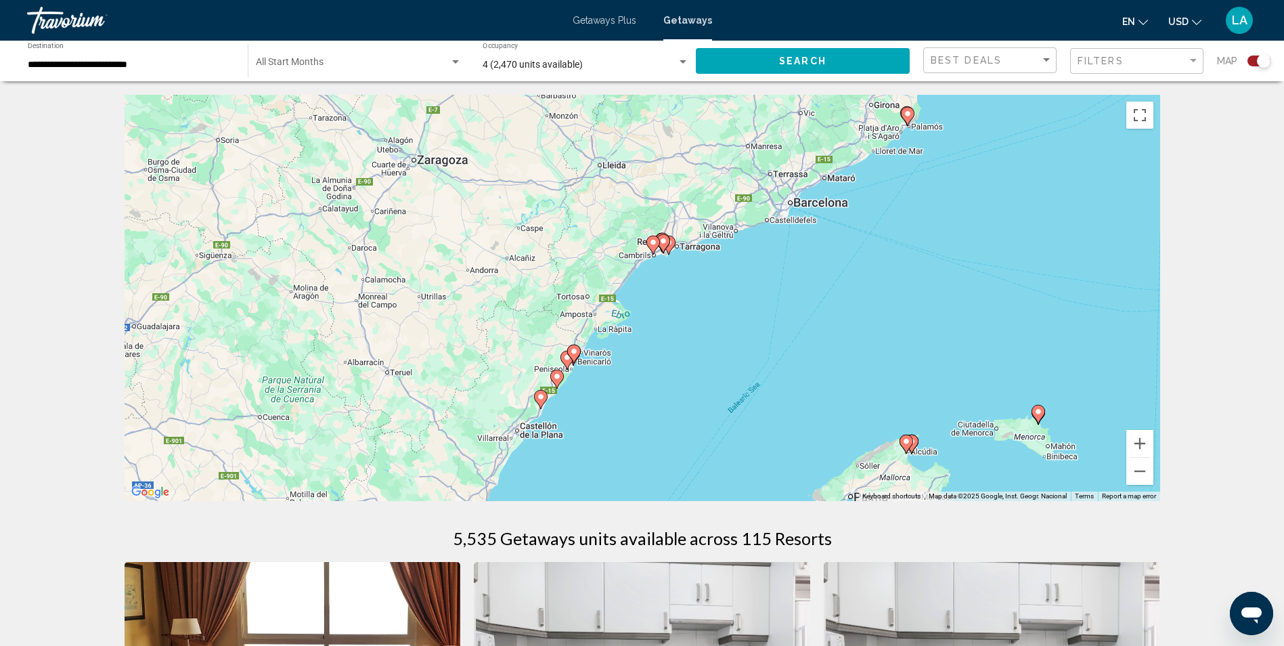
drag, startPoint x: 749, startPoint y: 425, endPoint x: 810, endPoint y: 333, distance: 110.8
click at [810, 333] on div "To activate drag with keyboard, press Alt + Enter. Once in keyboard drag state,…" at bounding box center [643, 298] width 1036 height 406
